Goal: Task Accomplishment & Management: Use online tool/utility

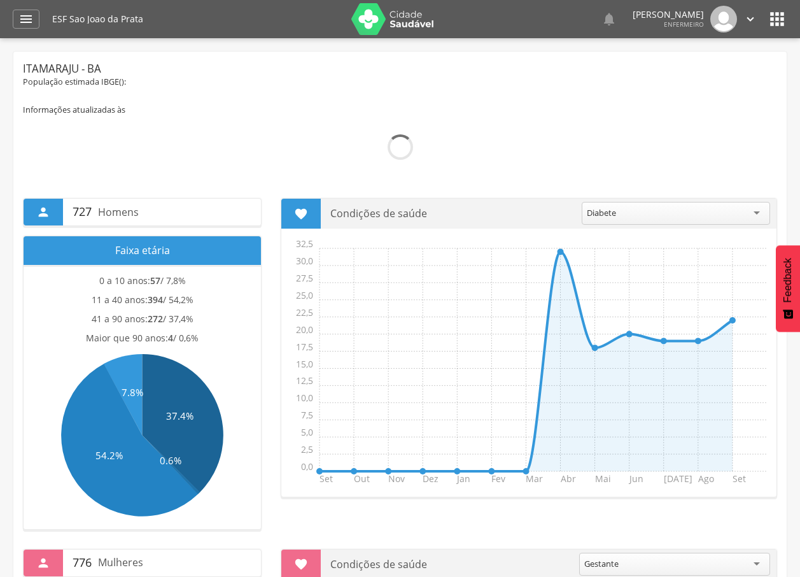
click at [720, 20] on img at bounding box center [723, 19] width 27 height 27
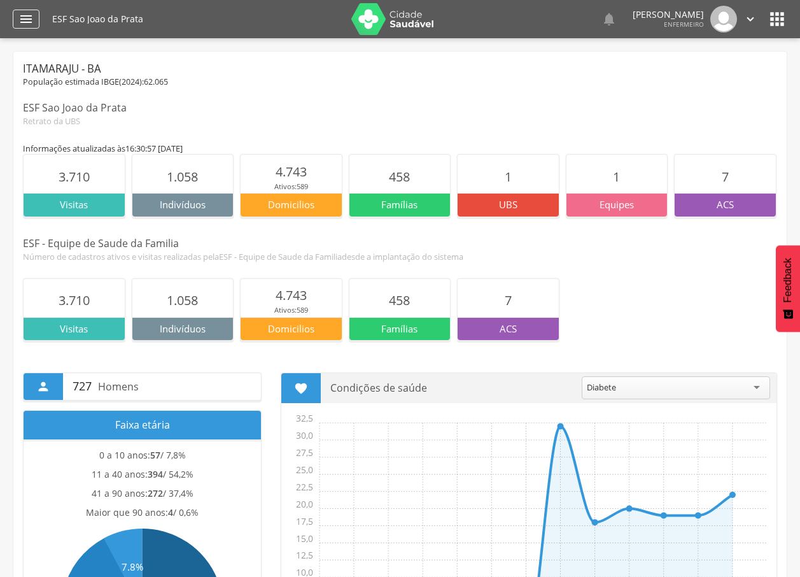
click at [27, 15] on icon "" at bounding box center [25, 18] width 15 height 15
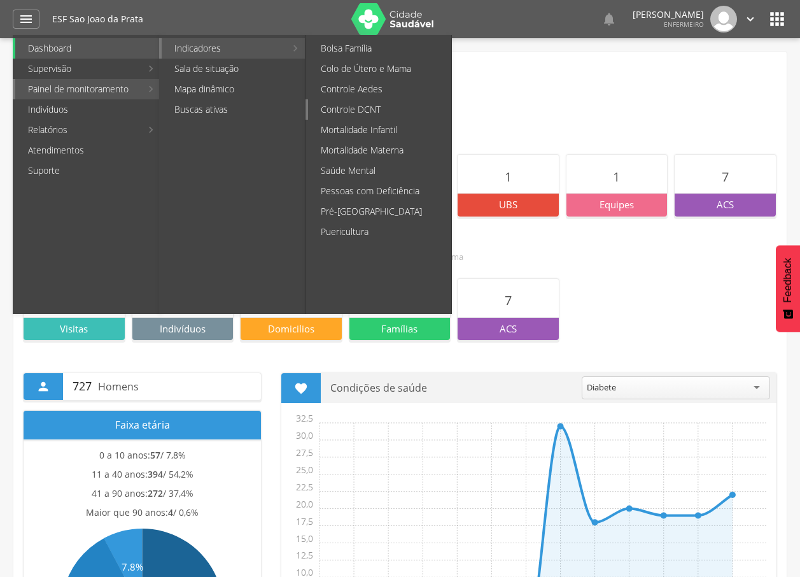
click at [362, 115] on link "Controle DCNT" at bounding box center [379, 109] width 143 height 20
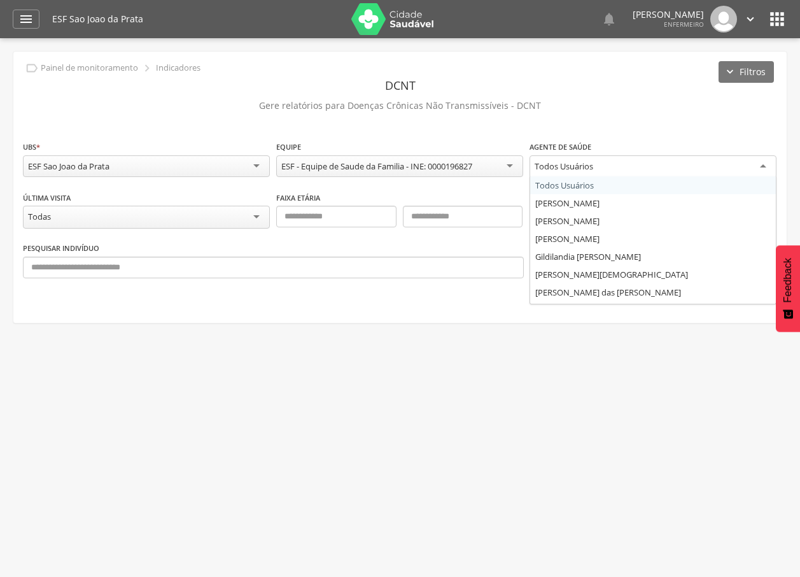
click at [603, 172] on div "Todos Usuários" at bounding box center [652, 166] width 247 height 23
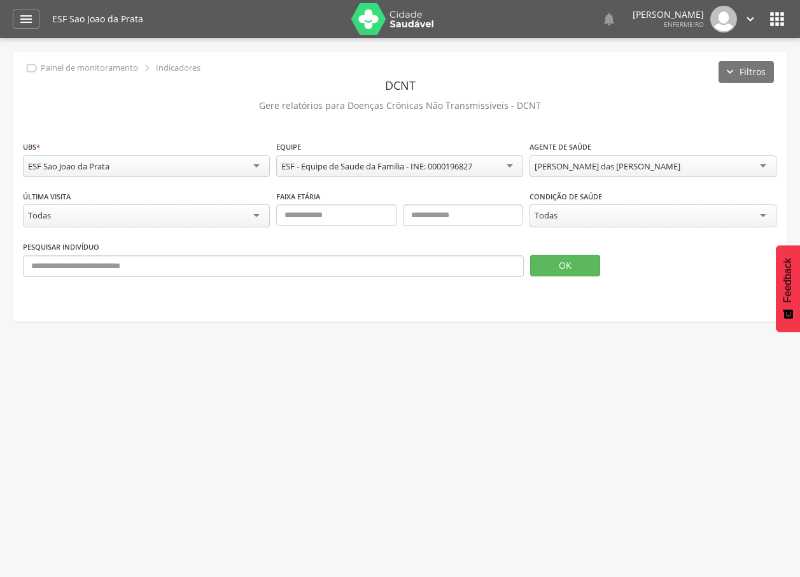
click at [545, 223] on div "Todas" at bounding box center [652, 215] width 247 height 23
click at [543, 265] on button "OK" at bounding box center [565, 266] width 70 height 22
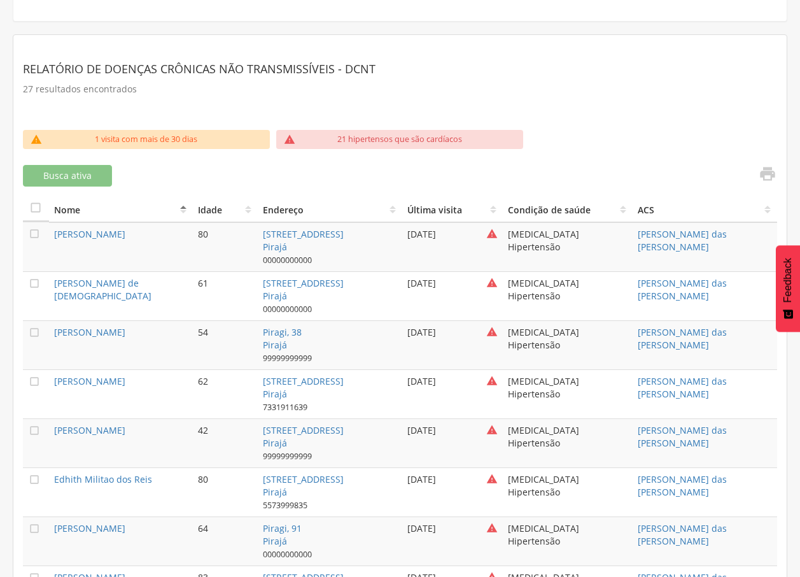
scroll to position [247, 0]
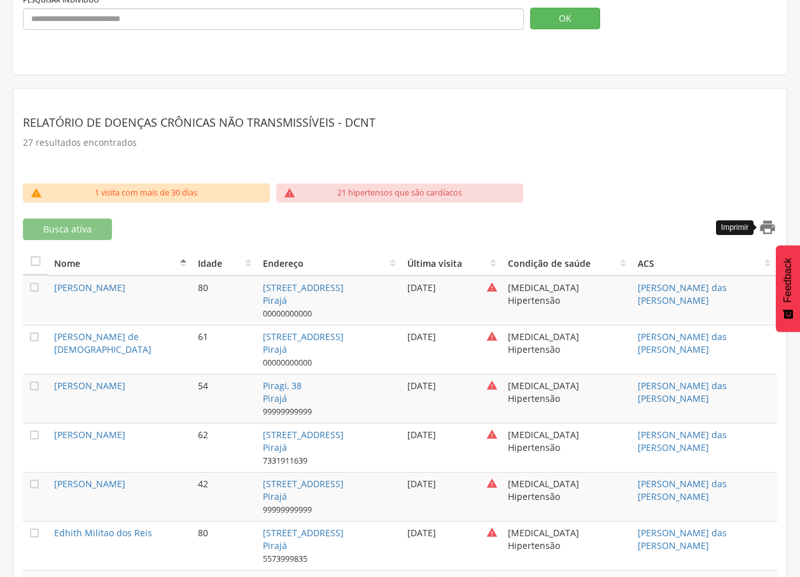
click at [771, 219] on icon "" at bounding box center [768, 227] width 18 height 18
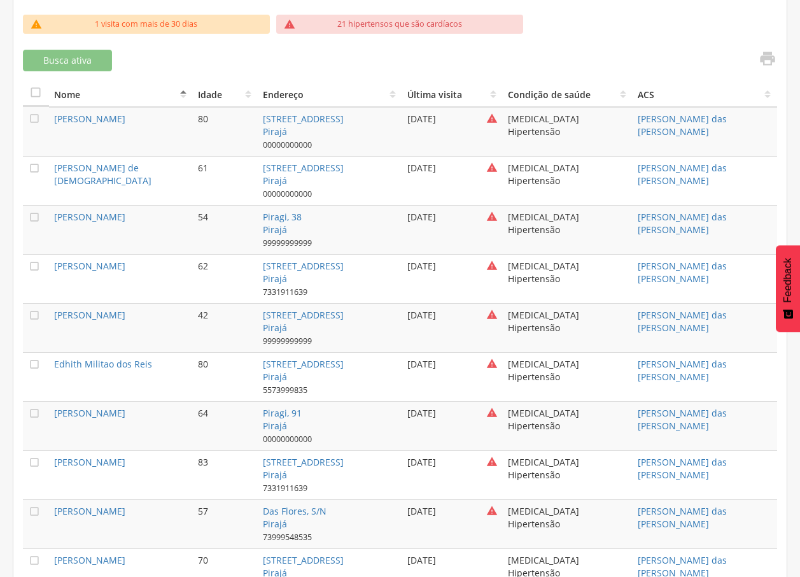
scroll to position [374, 0]
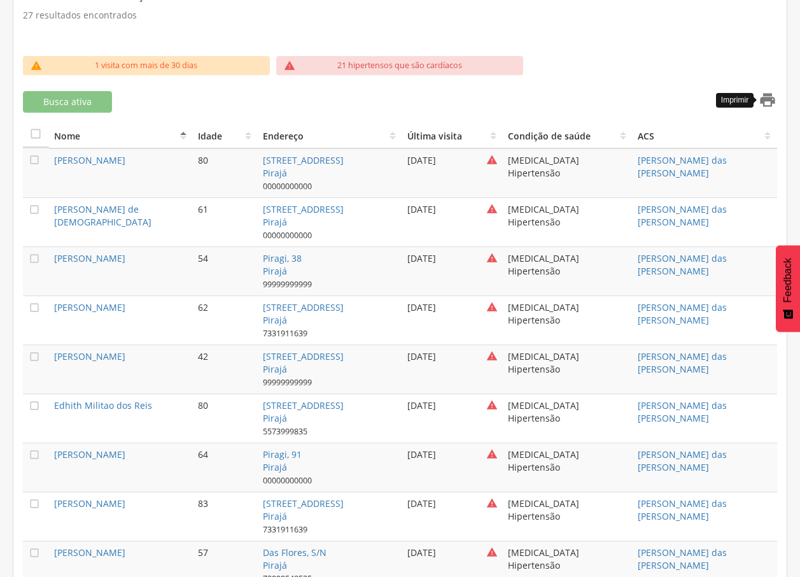
click at [771, 97] on icon "" at bounding box center [768, 100] width 18 height 18
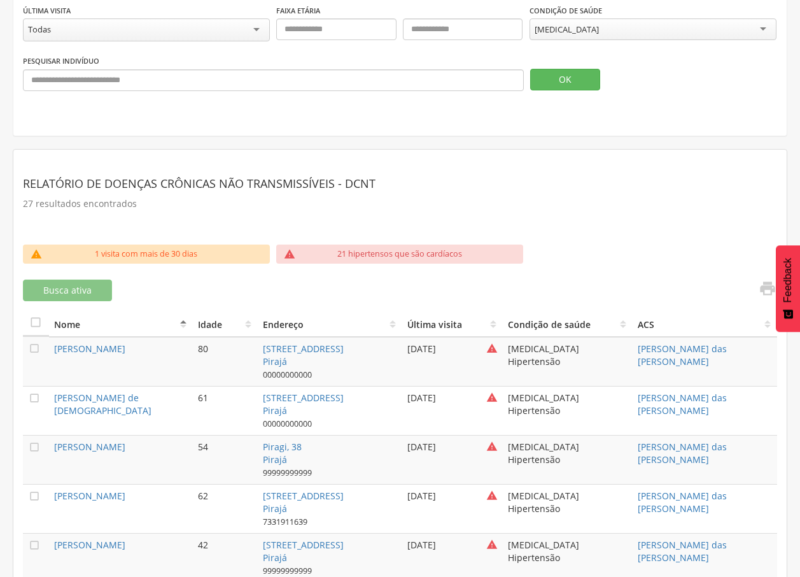
scroll to position [120, 0]
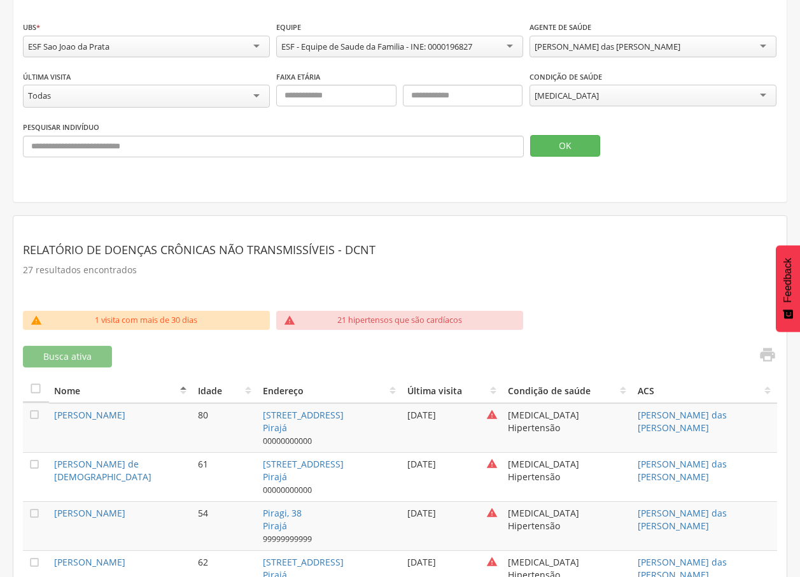
click at [610, 99] on div "[MEDICAL_DATA]" at bounding box center [652, 96] width 247 height 22
click at [575, 143] on button "OK" at bounding box center [565, 146] width 70 height 22
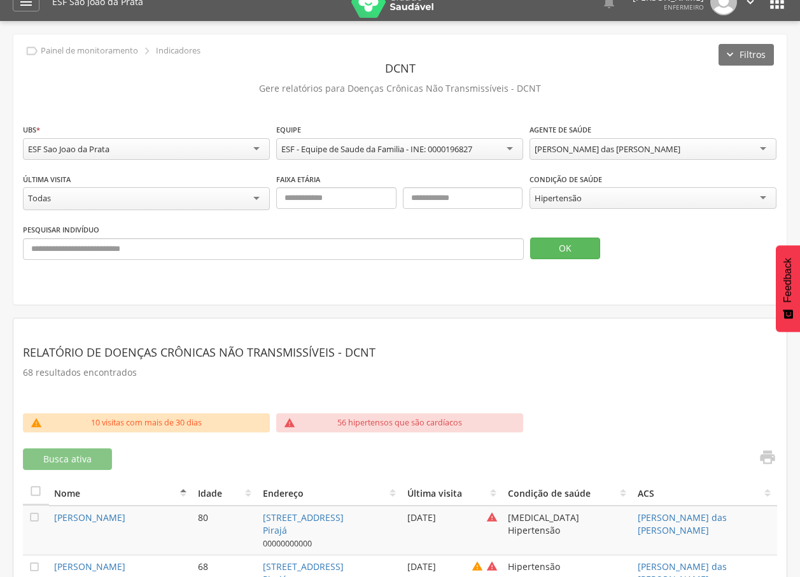
scroll to position [0, 0]
